Goal: Obtain resource: Obtain resource

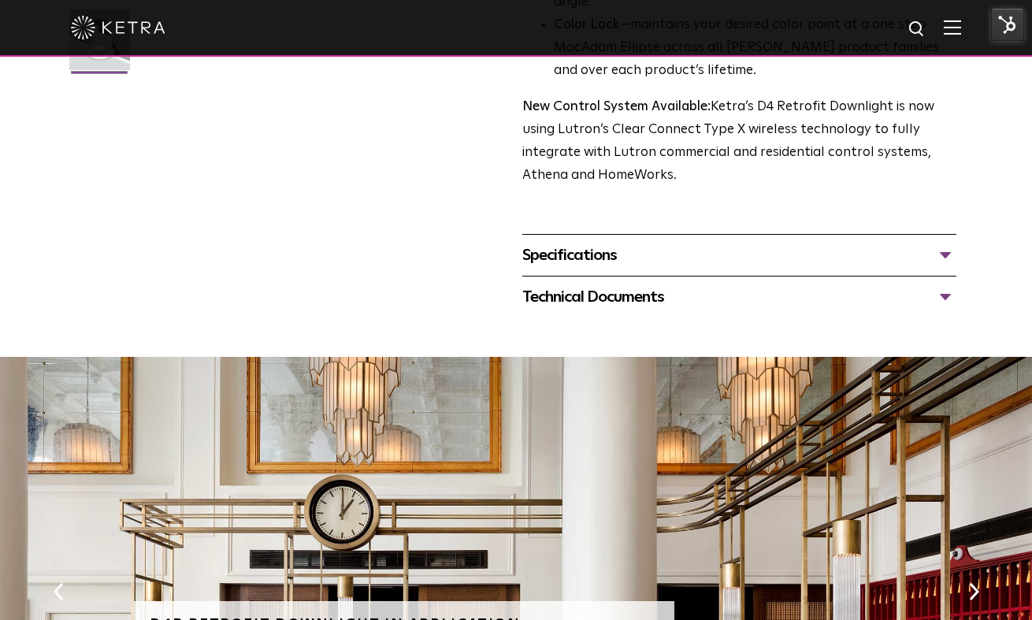
scroll to position [709, 0]
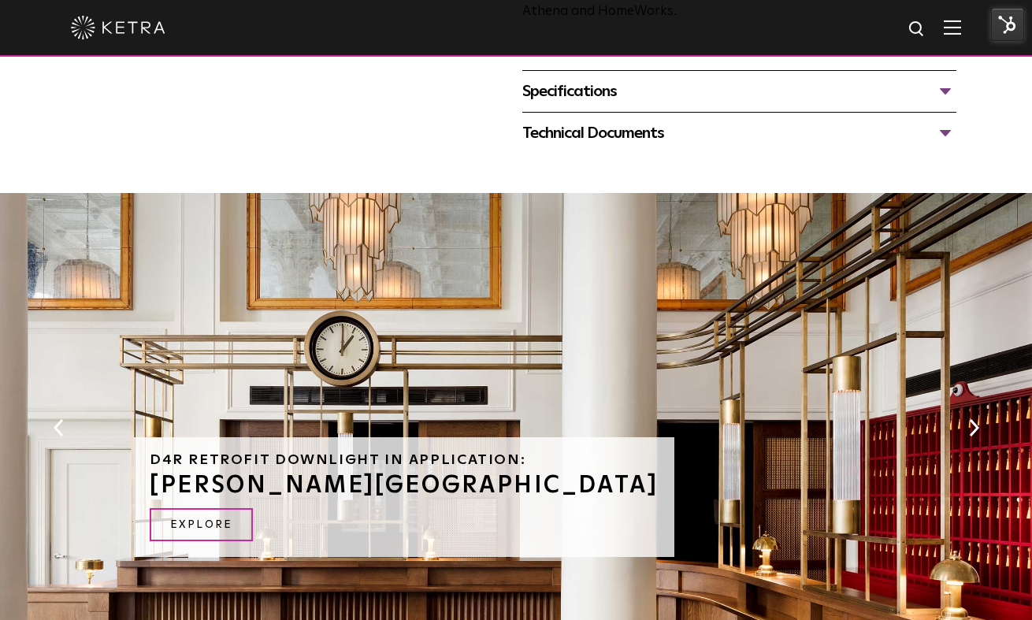
click at [879, 104] on div "Specifications" at bounding box center [739, 91] width 434 height 25
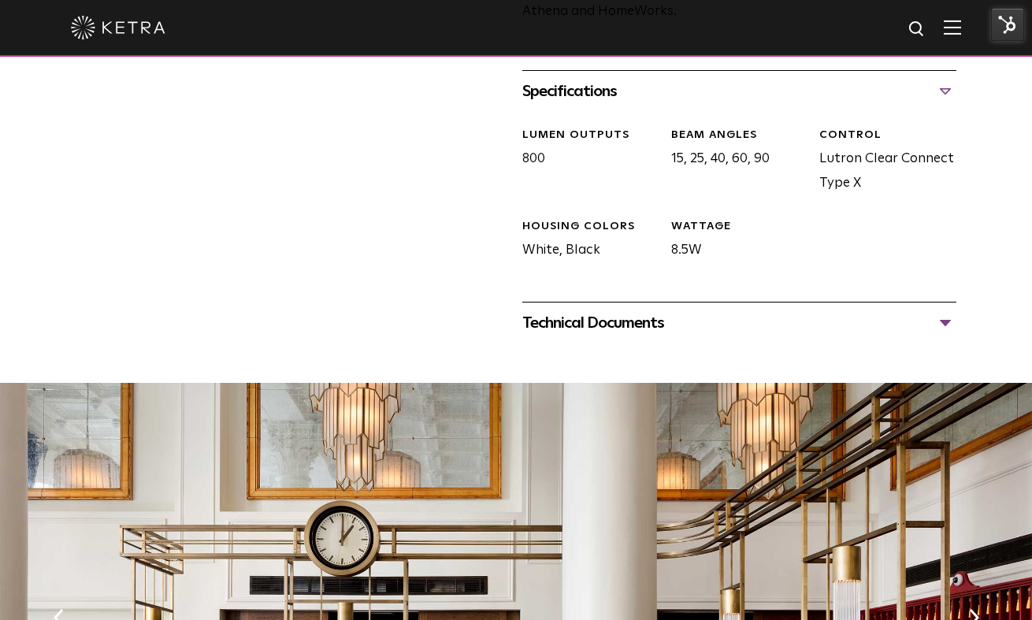
click at [835, 335] on div "Technical Documents" at bounding box center [739, 322] width 434 height 25
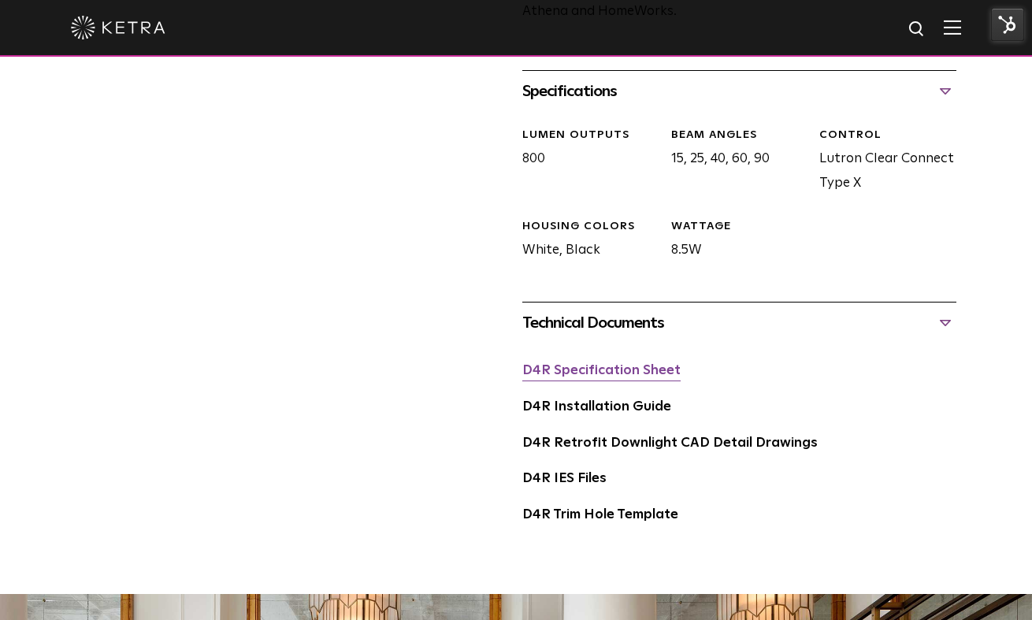
click at [613, 377] on link "D4R Specification Sheet" at bounding box center [601, 370] width 158 height 13
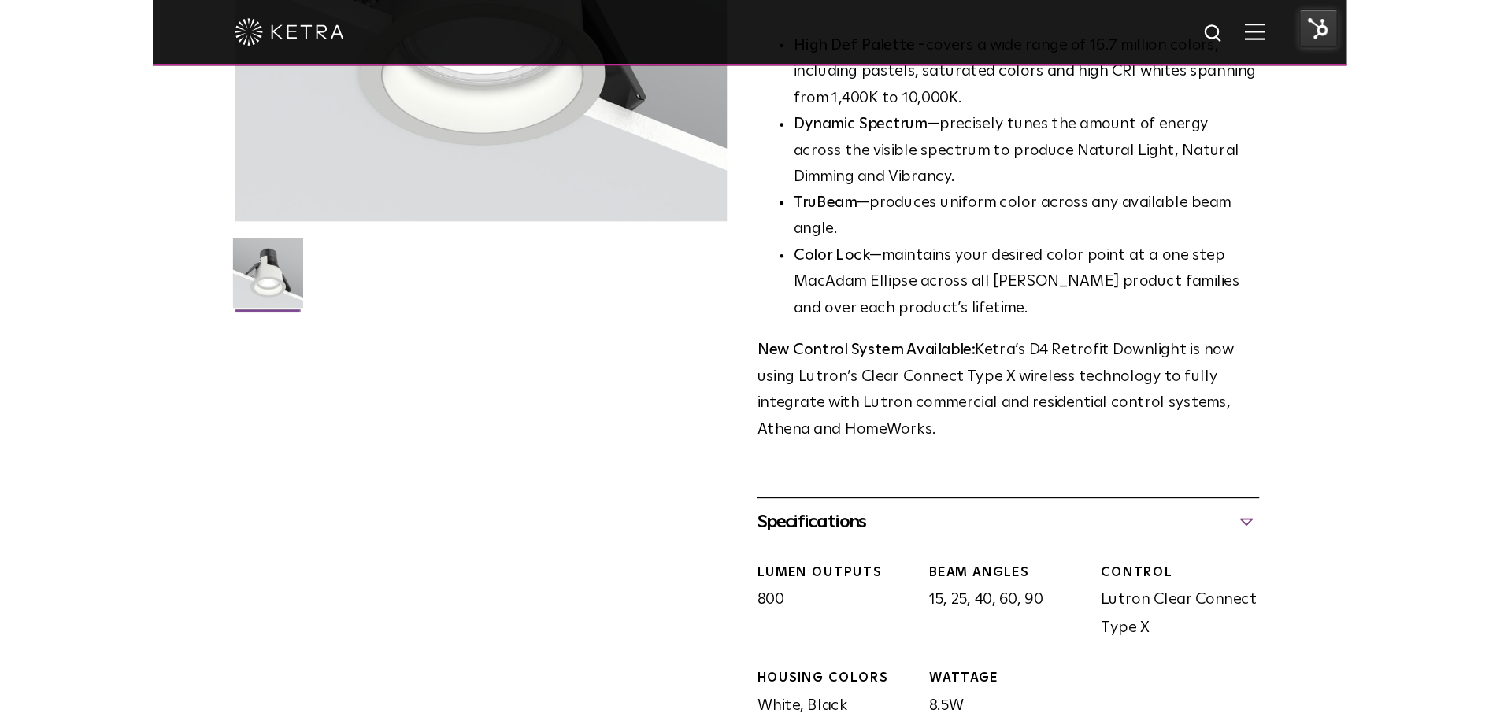
scroll to position [0, 0]
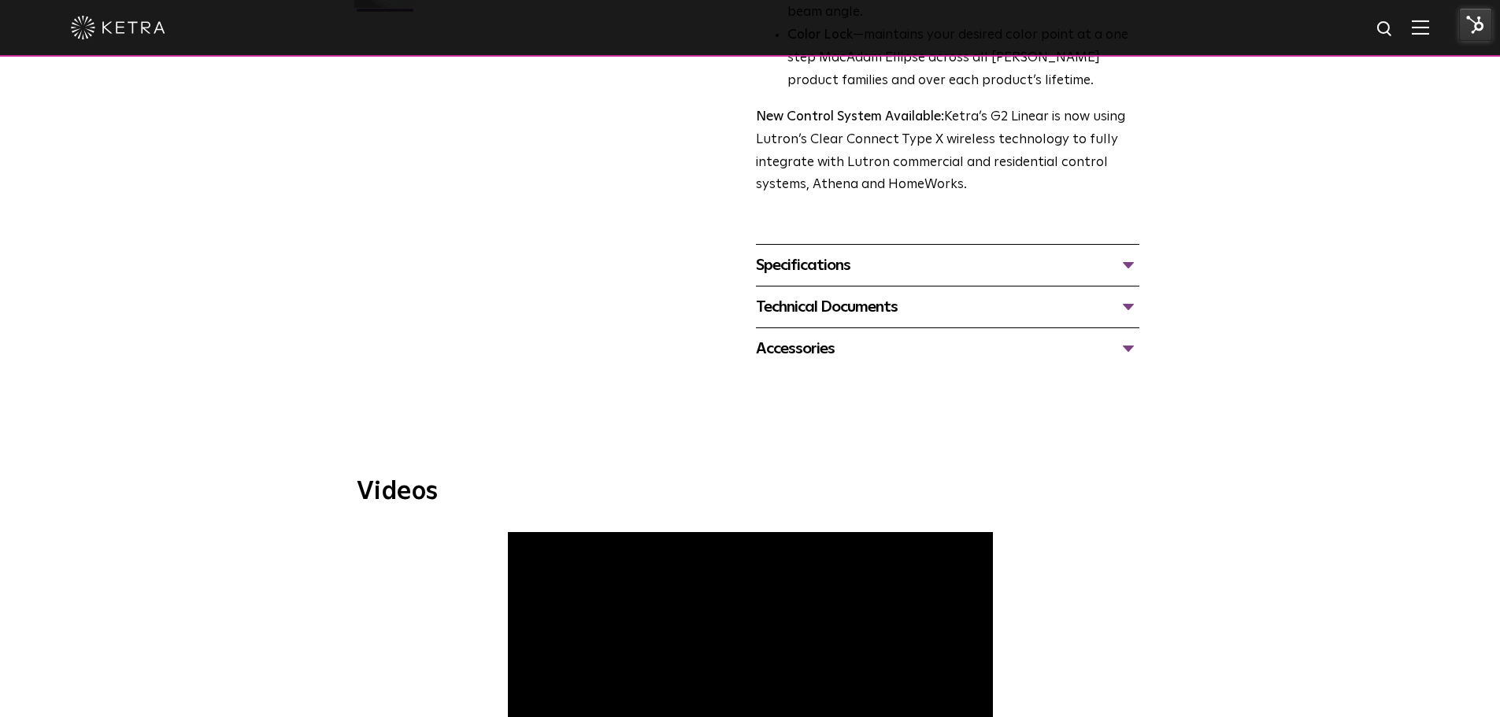
scroll to position [394, 0]
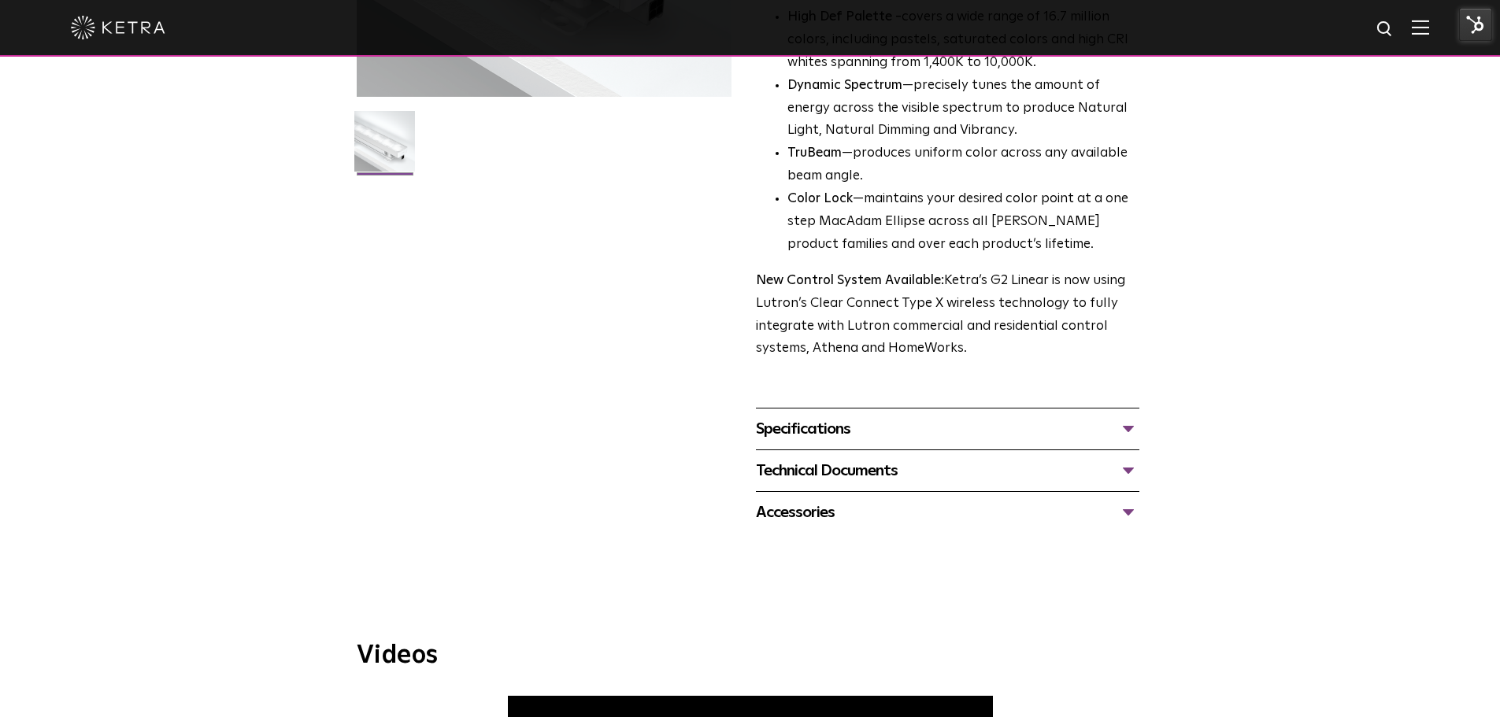
click at [909, 420] on div "Specifications" at bounding box center [947, 429] width 383 height 25
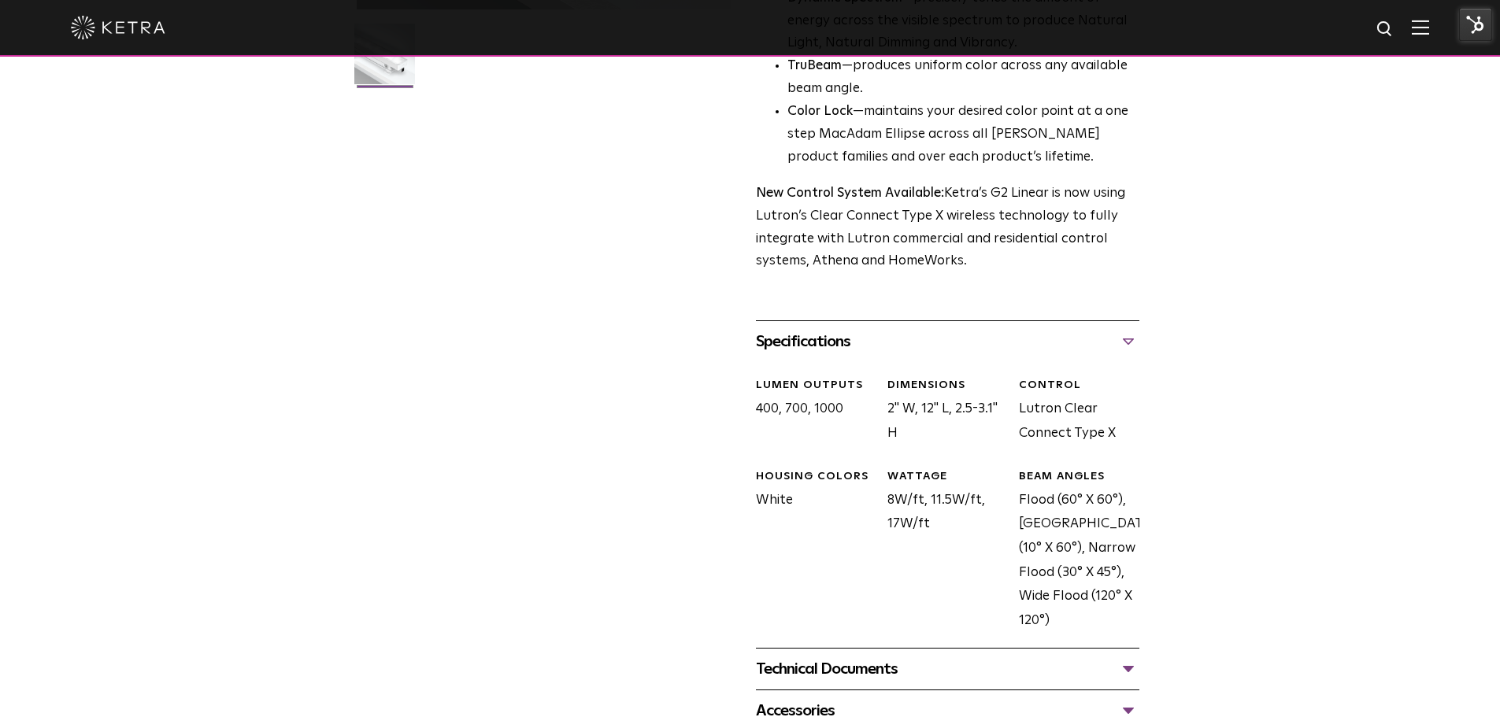
scroll to position [866, 0]
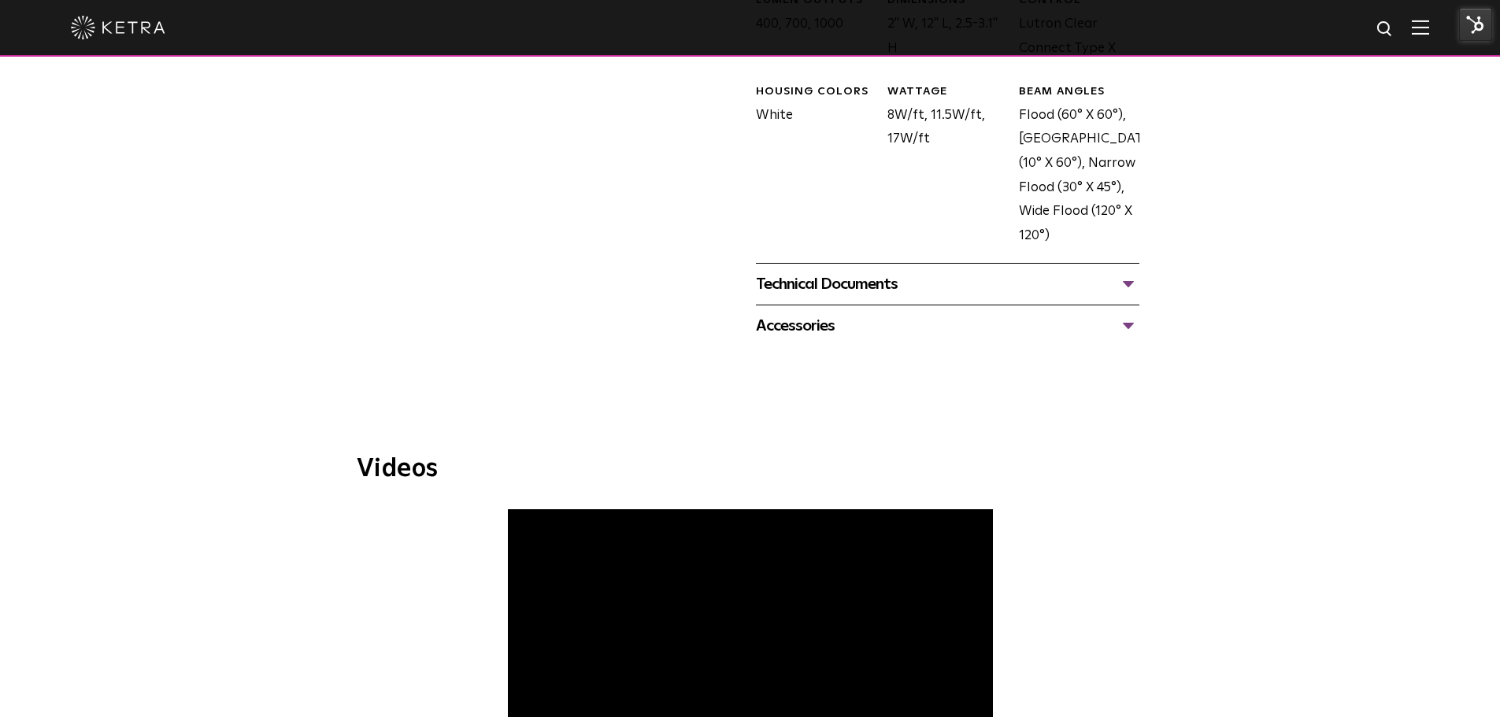
click at [900, 291] on div "Technical Documents" at bounding box center [947, 284] width 383 height 25
